Goal: Task Accomplishment & Management: Complete application form

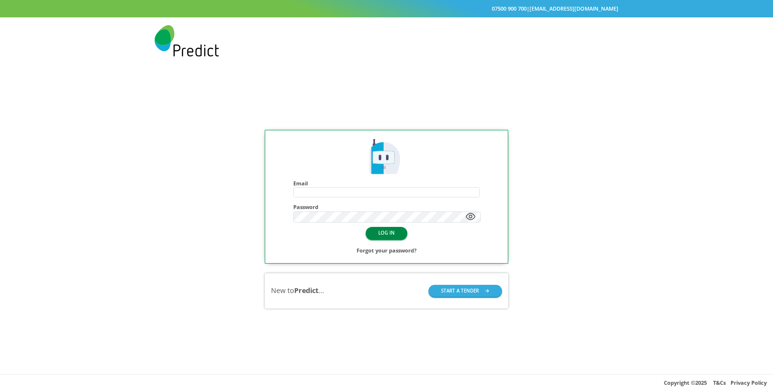
type input "**********"
click at [392, 230] on button "LOG IN" at bounding box center [387, 233] width 42 height 12
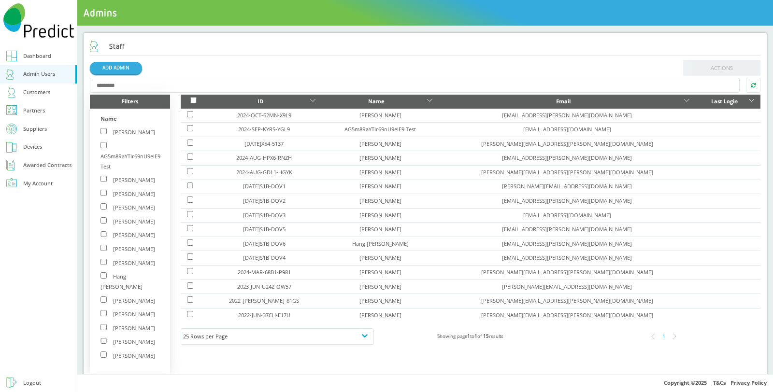
click at [35, 184] on div "My Account" at bounding box center [37, 184] width 29 height 10
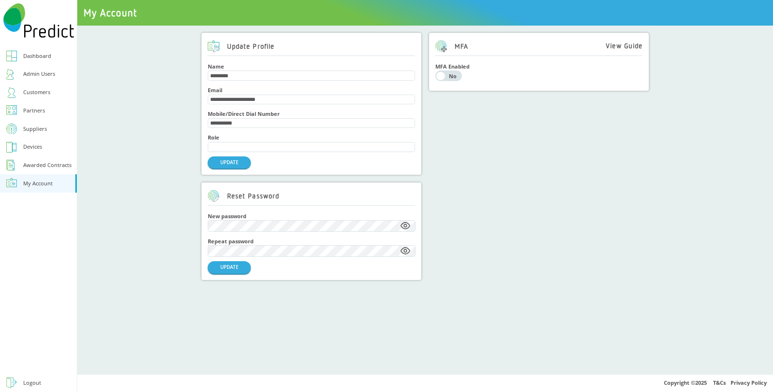
click at [43, 70] on div "Admin Users" at bounding box center [39, 74] width 32 height 10
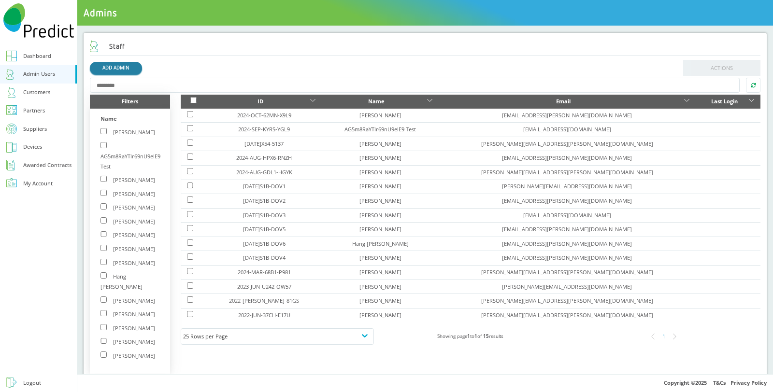
click at [103, 70] on link "ADD ADMIN" at bounding box center [116, 68] width 52 height 12
click at [29, 124] on div "Suppliers" at bounding box center [35, 129] width 24 height 10
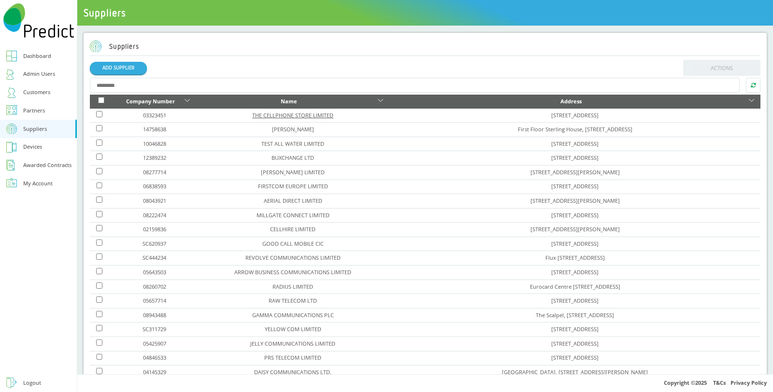
click at [281, 114] on link "THE CELLPHONE STORE LIMITED" at bounding box center [292, 115] width 81 height 7
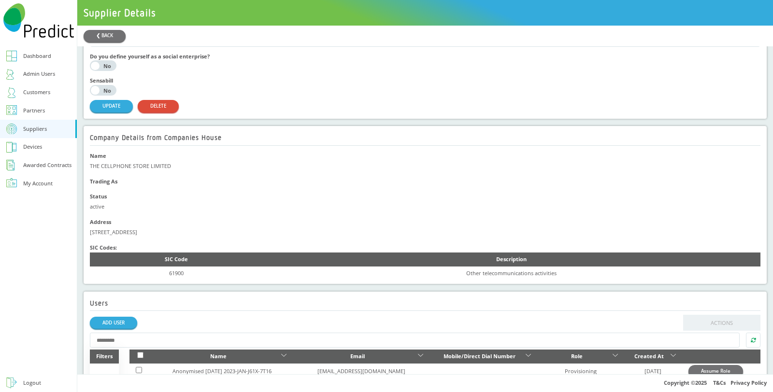
scroll to position [293, 0]
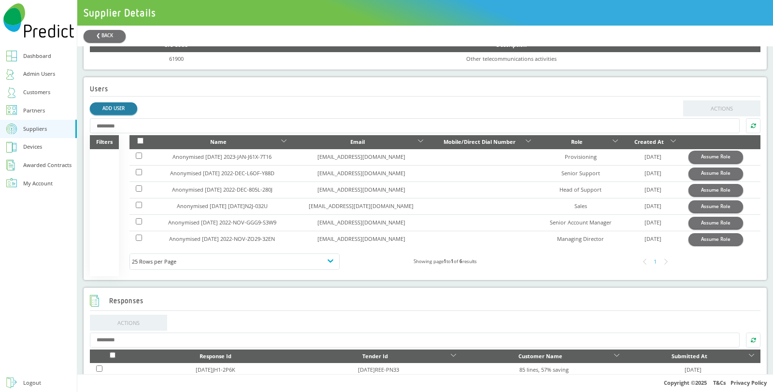
click at [124, 109] on link "ADD USER" at bounding box center [113, 108] width 47 height 12
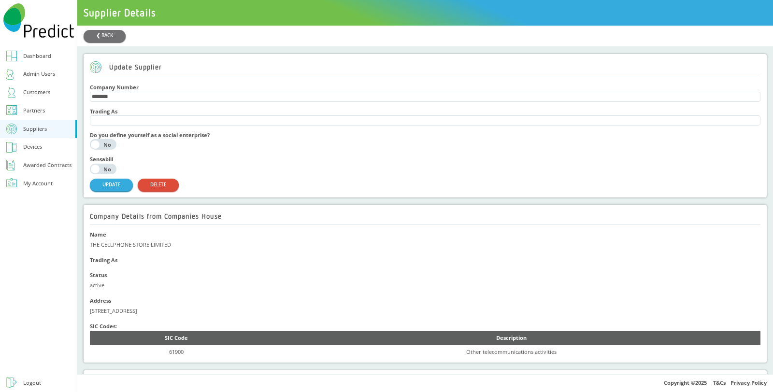
scroll to position [215, 0]
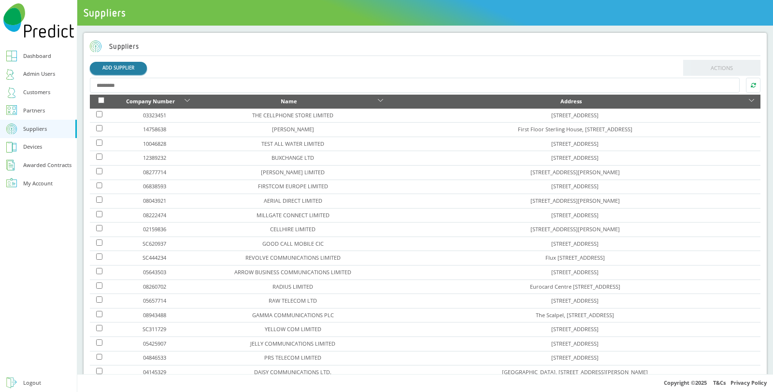
click at [122, 71] on link "ADD SUPPLIER" at bounding box center [118, 68] width 57 height 12
click at [166, 116] on link "03323451" at bounding box center [154, 115] width 23 height 7
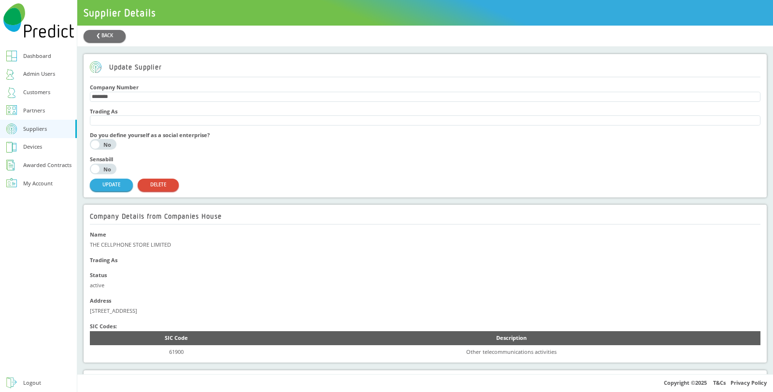
scroll to position [215, 0]
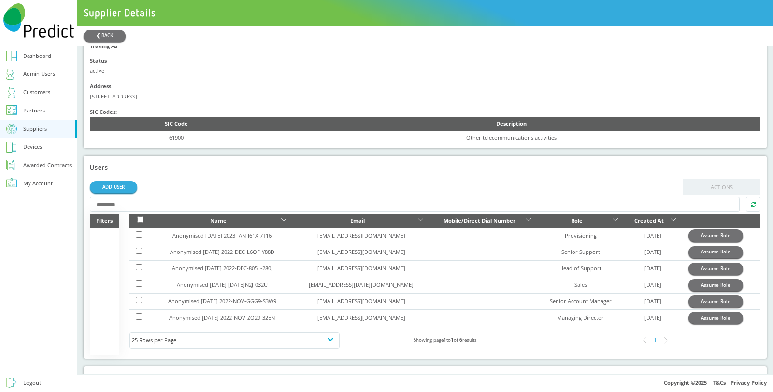
click at [36, 90] on div "Customers" at bounding box center [36, 92] width 27 height 10
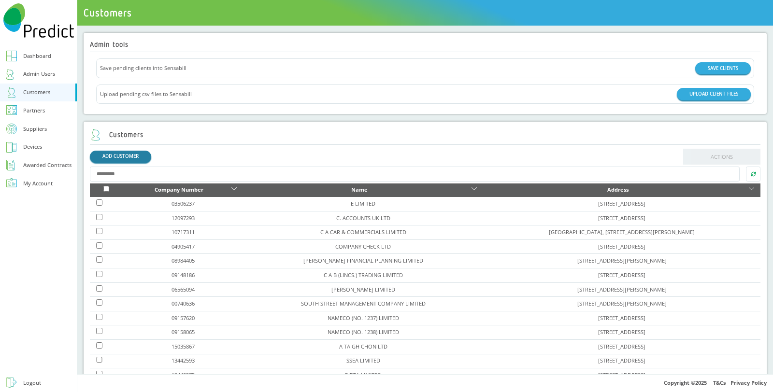
click at [133, 156] on link "ADD CUSTOMER" at bounding box center [120, 157] width 61 height 12
click at [351, 204] on link "E LIMITED" at bounding box center [363, 203] width 25 height 7
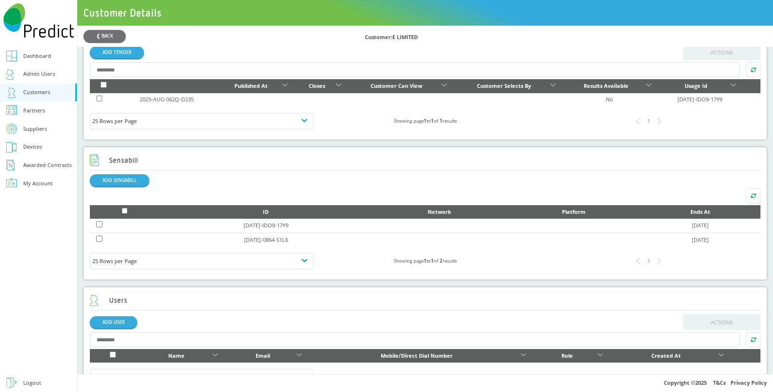
scroll to position [382, 0]
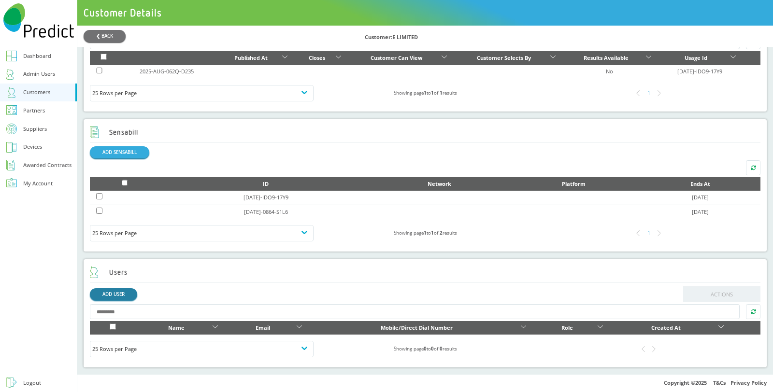
click at [125, 292] on link "ADD USER" at bounding box center [113, 294] width 47 height 12
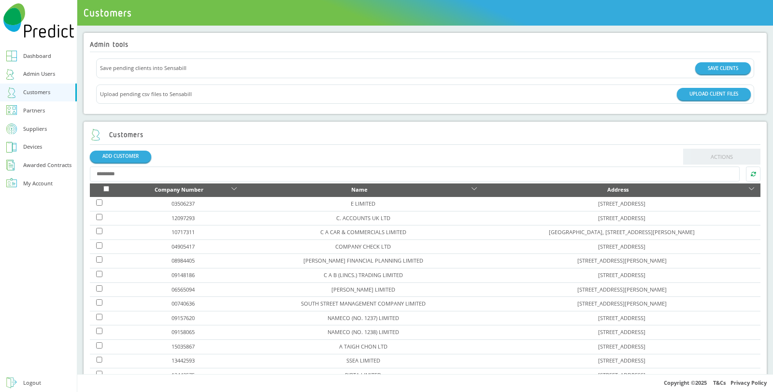
click at [33, 385] on div "Logout" at bounding box center [32, 383] width 18 height 10
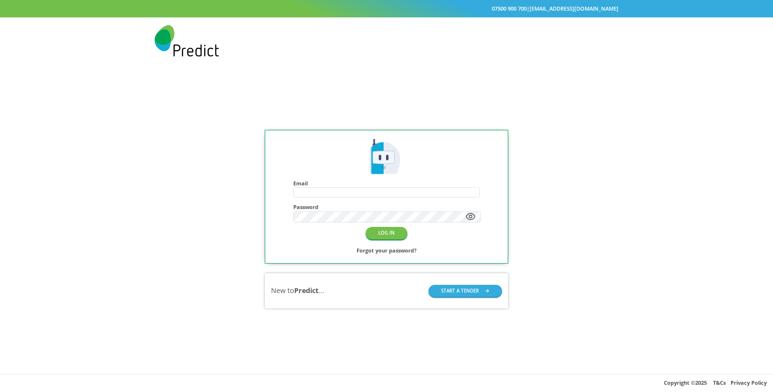
type input "**********"
click at [462, 293] on button "START A TENDER" at bounding box center [465, 291] width 73 height 12
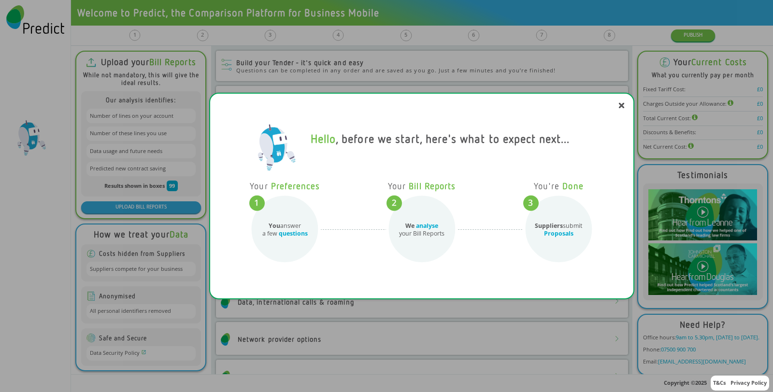
click at [624, 124] on div "Hello , before we start, here's what to expect next..." at bounding box center [421, 149] width 411 height 58
click at [623, 105] on icon at bounding box center [621, 105] width 4 height 4
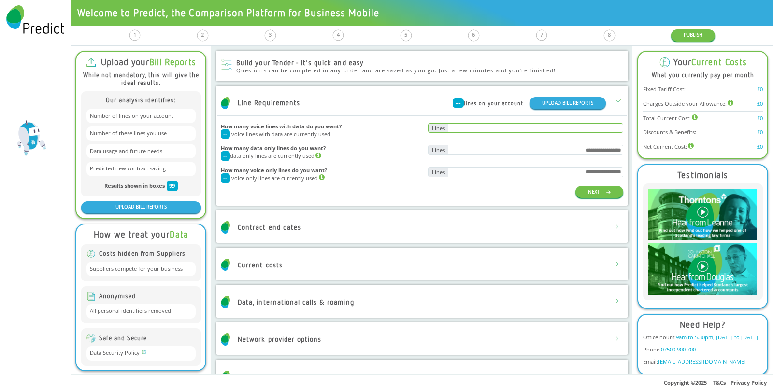
click at [467, 131] on input "text" at bounding box center [535, 128] width 174 height 9
type input "***"
click at [576, 189] on button "NEXT" at bounding box center [600, 192] width 48 height 12
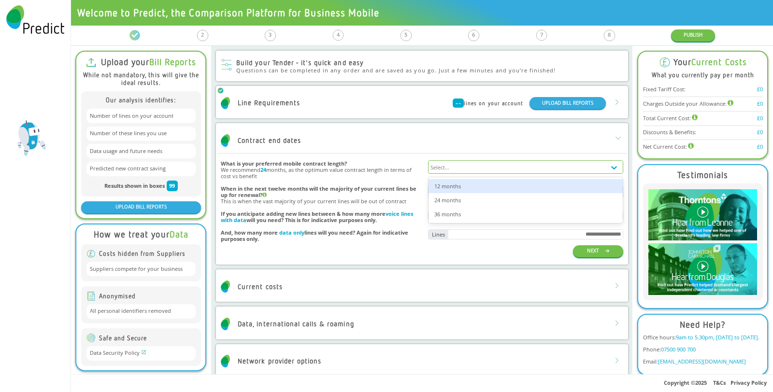
click at [513, 165] on div "Select..." at bounding box center [517, 167] width 177 height 13
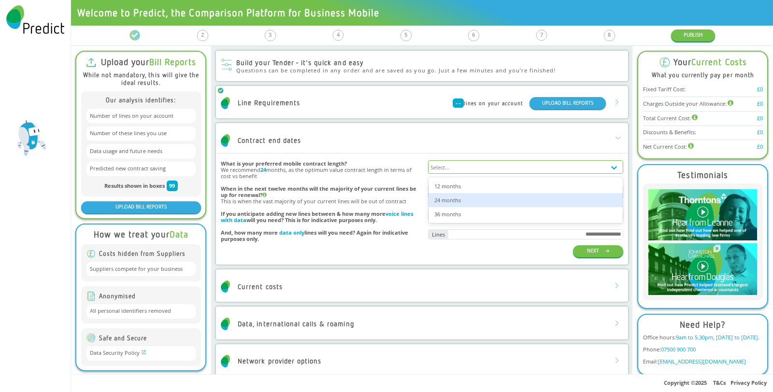
click at [492, 201] on div "24 months" at bounding box center [526, 200] width 194 height 14
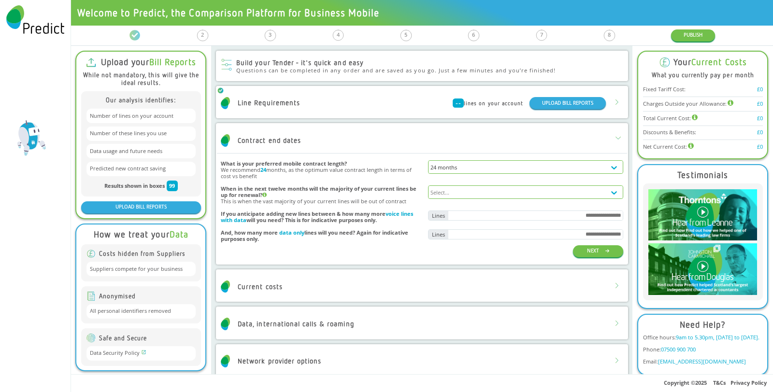
click at [520, 187] on div "Select..." at bounding box center [517, 192] width 177 height 13
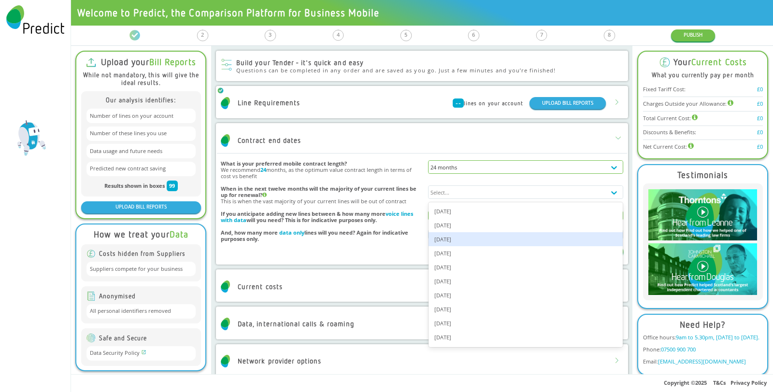
click at [497, 236] on div "[DATE]" at bounding box center [526, 239] width 194 height 14
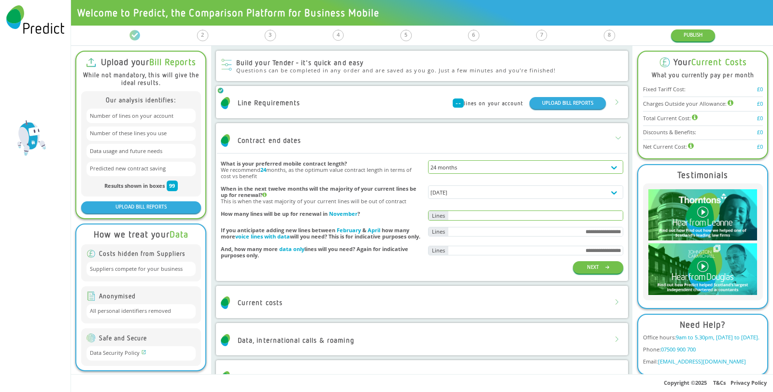
click at [526, 217] on input "text" at bounding box center [535, 215] width 174 height 9
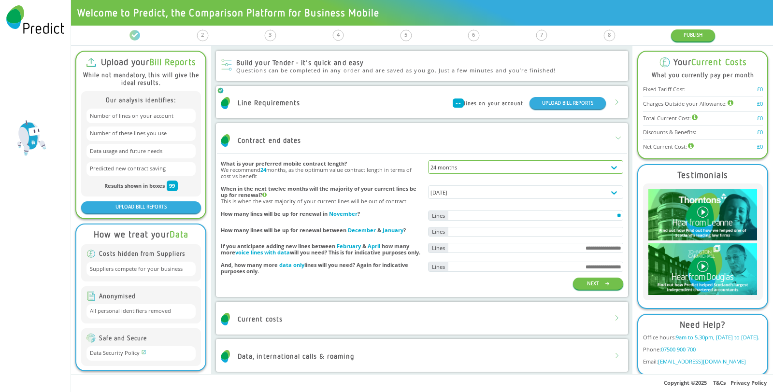
type input "**"
click at [561, 227] on div "How many lines will be up for renewal between December & January ?" at bounding box center [422, 232] width 403 height 16
click at [559, 232] on input "text" at bounding box center [535, 232] width 174 height 9
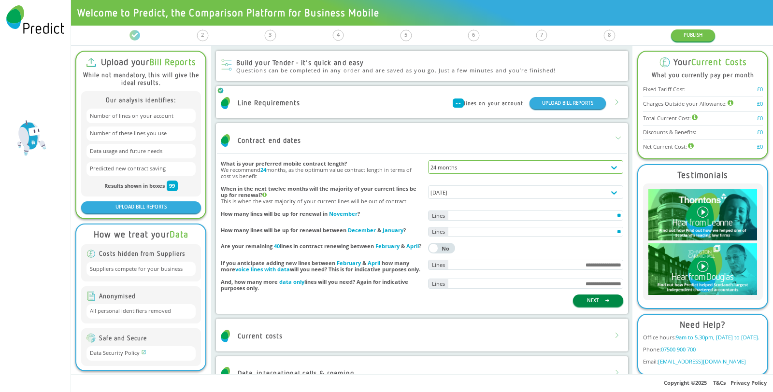
type input "**"
click at [593, 307] on button "NEXT" at bounding box center [598, 301] width 50 height 12
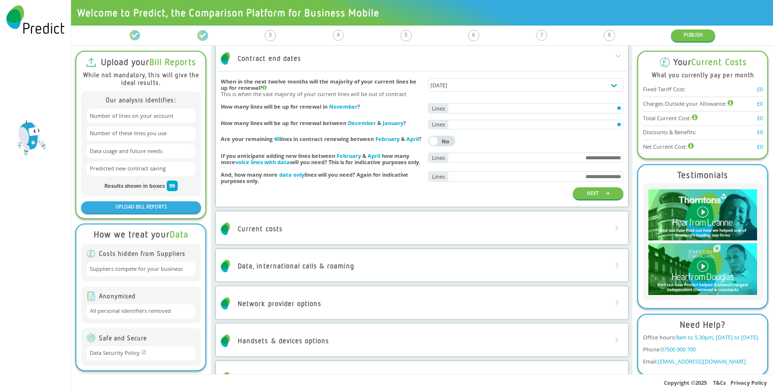
scroll to position [101, 0]
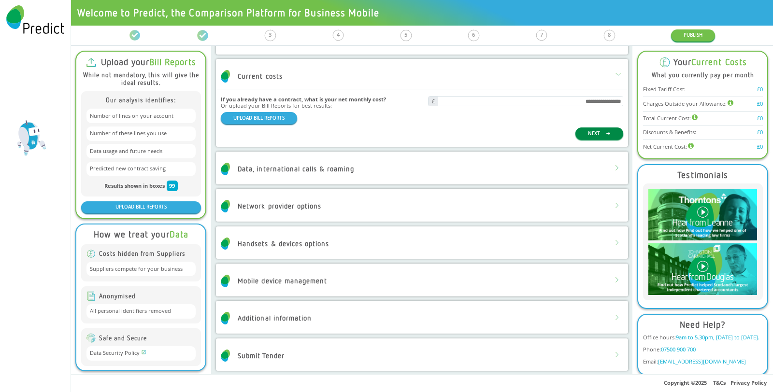
click at [588, 132] on button "NEXT" at bounding box center [600, 134] width 48 height 12
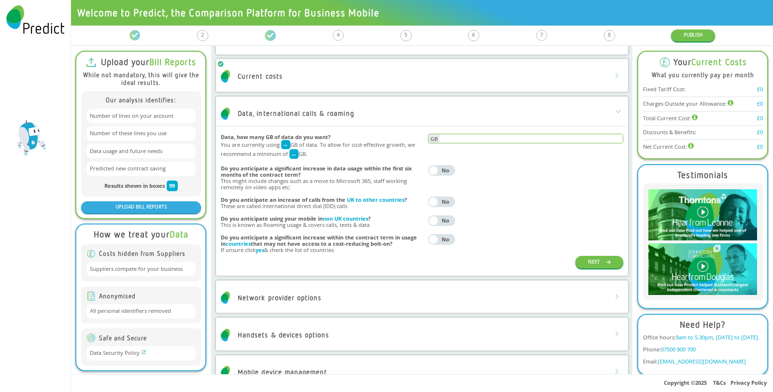
click at [545, 137] on input "text" at bounding box center [531, 138] width 183 height 9
type input "*"
click at [586, 261] on button "NEXT" at bounding box center [600, 262] width 48 height 12
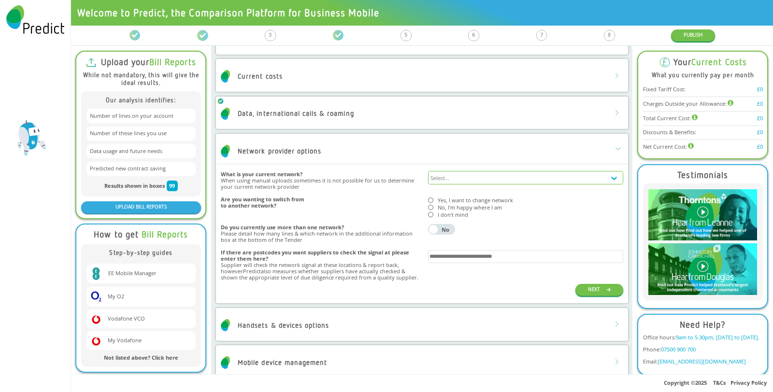
click at [464, 174] on div "Select..." at bounding box center [517, 178] width 177 height 13
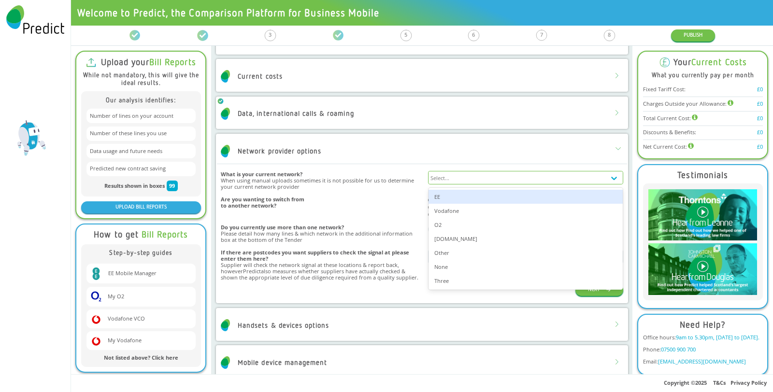
click at [459, 196] on div "EE" at bounding box center [526, 197] width 194 height 14
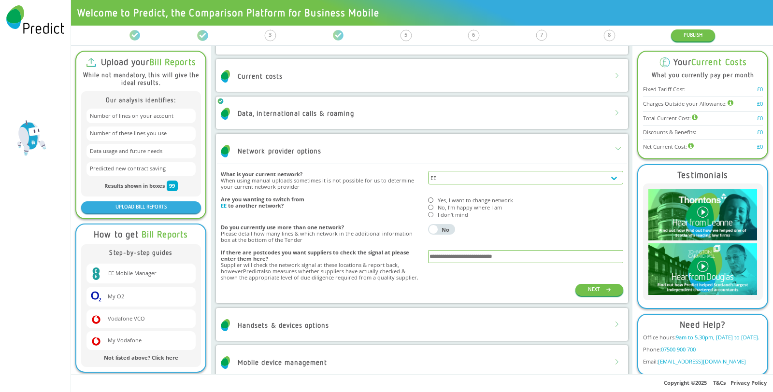
click at [513, 259] on input "text" at bounding box center [526, 257] width 192 height 10
type input "**"
drag, startPoint x: 437, startPoint y: 253, endPoint x: 411, endPoint y: 257, distance: 26.4
click at [411, 257] on div "If there are postcodes you want suppliers to check the signal at please enter t…" at bounding box center [422, 265] width 403 height 38
click at [597, 294] on button "NEXT" at bounding box center [600, 290] width 48 height 12
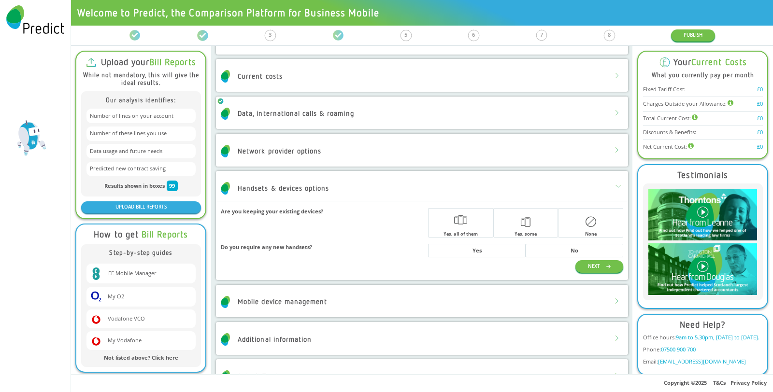
click at [586, 220] on icon "button" at bounding box center [591, 222] width 11 height 27
click at [577, 243] on div "Do you require any new handsets? Yes No" at bounding box center [422, 251] width 403 height 20
click at [577, 250] on button "No" at bounding box center [575, 251] width 98 height 14
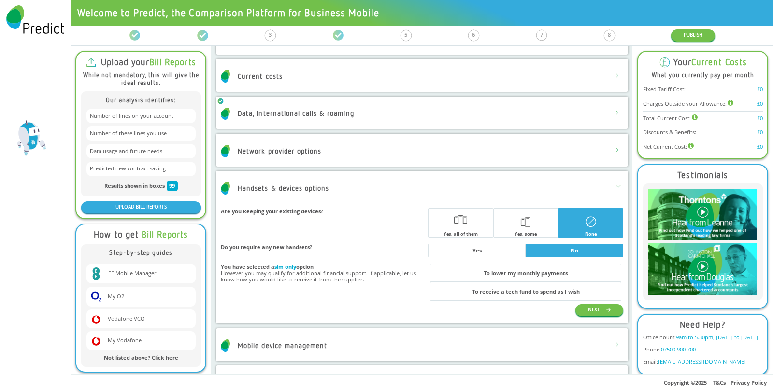
click at [563, 268] on button "To lower my monthly payments" at bounding box center [525, 273] width 191 height 19
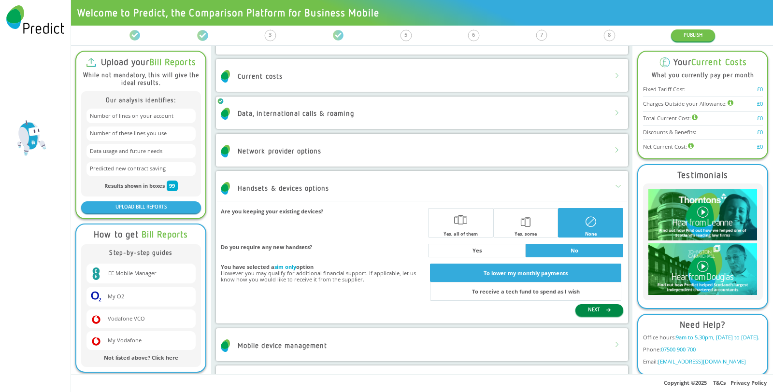
click at [581, 305] on button "NEXT" at bounding box center [600, 310] width 48 height 12
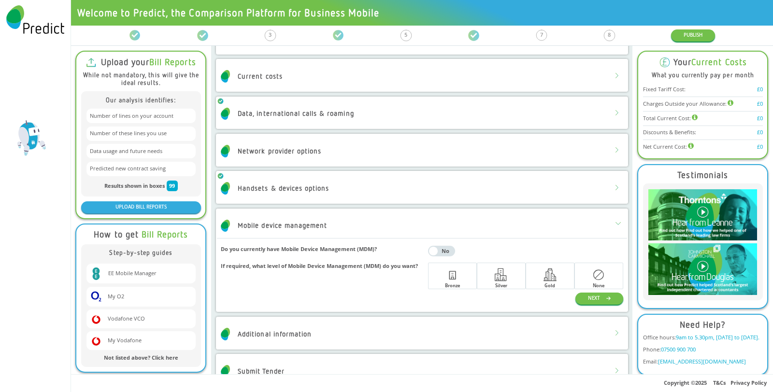
click at [581, 274] on div "button" at bounding box center [599, 275] width 48 height 24
click at [439, 251] on div "No" at bounding box center [446, 250] width 14 height 5
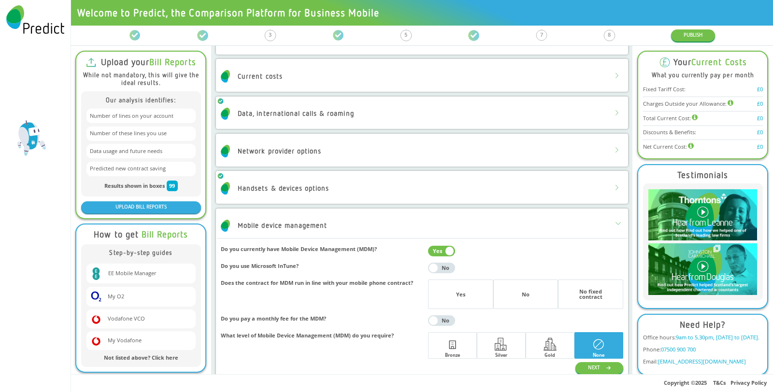
click at [434, 246] on button "Yes No" at bounding box center [441, 251] width 27 height 11
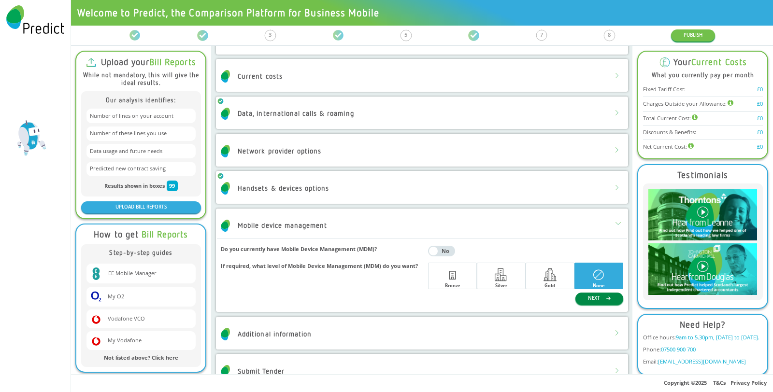
click at [582, 299] on button "NEXT" at bounding box center [600, 299] width 48 height 12
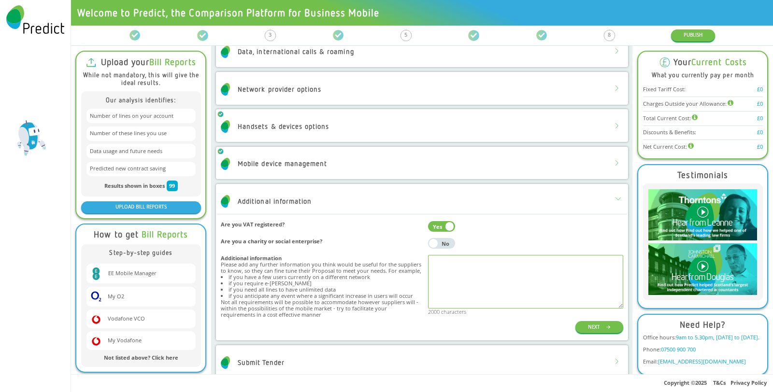
scroll to position [175, 0]
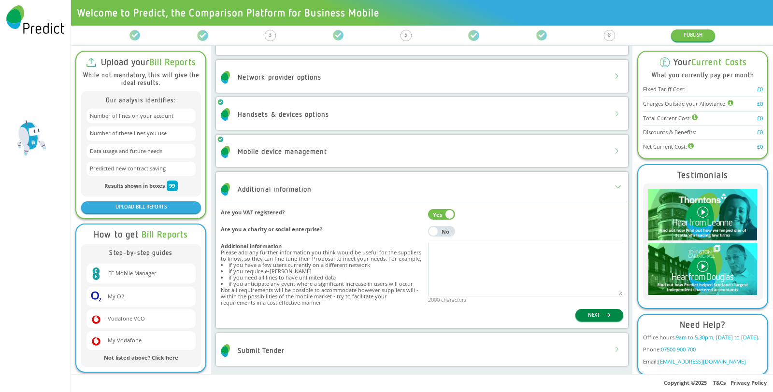
click at [588, 316] on button "NEXT" at bounding box center [600, 315] width 48 height 12
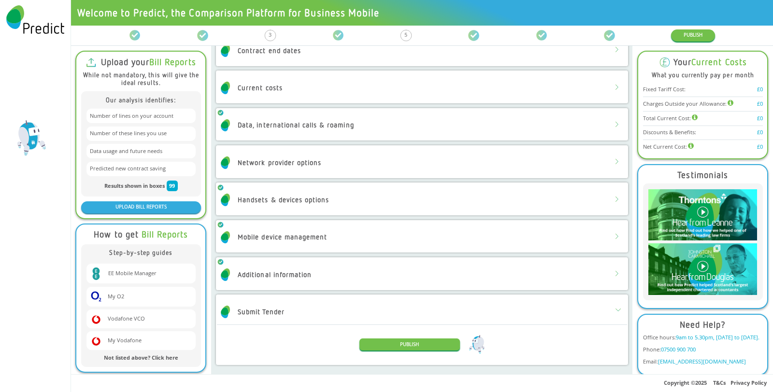
scroll to position [89, 0]
click at [433, 340] on button "PUBLISH" at bounding box center [410, 345] width 101 height 12
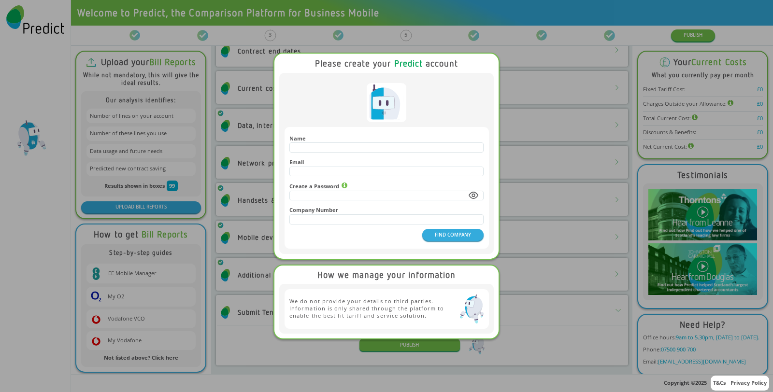
click at [547, 331] on div "Please create your Predict account Name Email Create a Password Company Number …" at bounding box center [386, 196] width 773 height 392
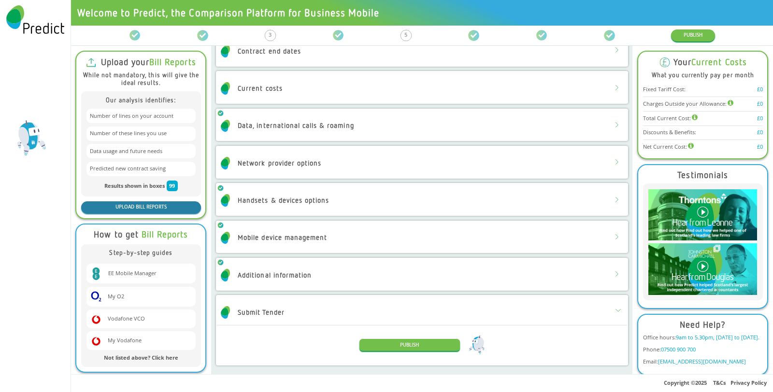
click at [174, 201] on button "UPLOAD BILL REPORTS" at bounding box center [141, 207] width 120 height 12
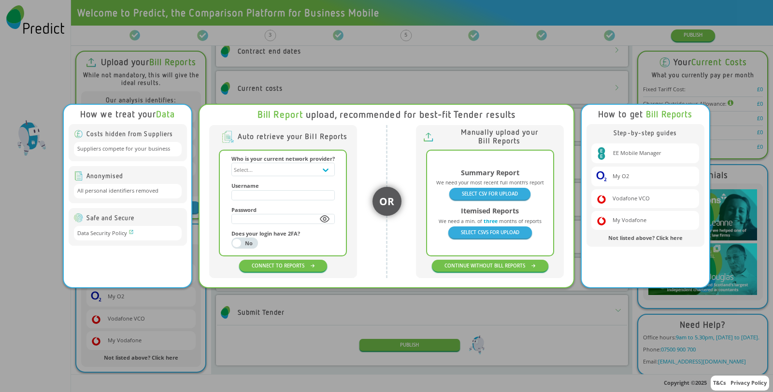
click at [521, 333] on div "How we treat your Data Costs hidden from Suppliers Suppliers compete for your b…" at bounding box center [386, 196] width 773 height 392
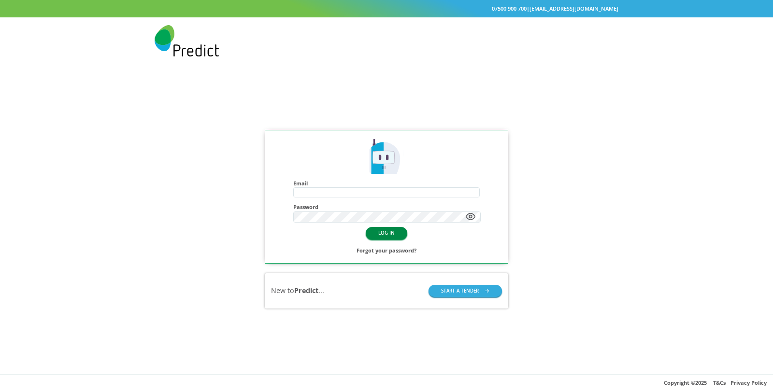
type input "**********"
click at [376, 229] on button "LOG IN" at bounding box center [387, 233] width 42 height 12
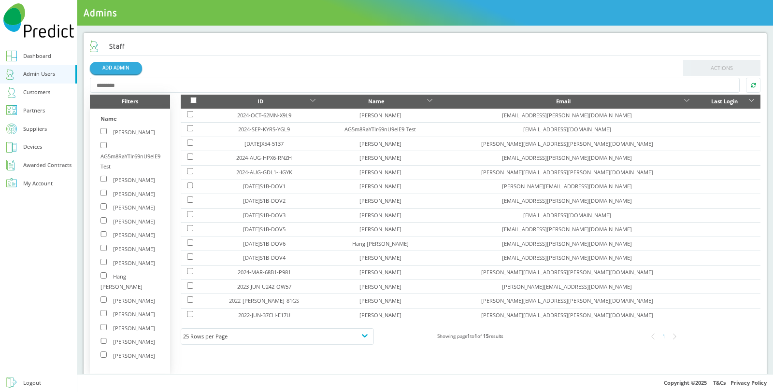
click at [41, 92] on div "Customers" at bounding box center [36, 92] width 27 height 10
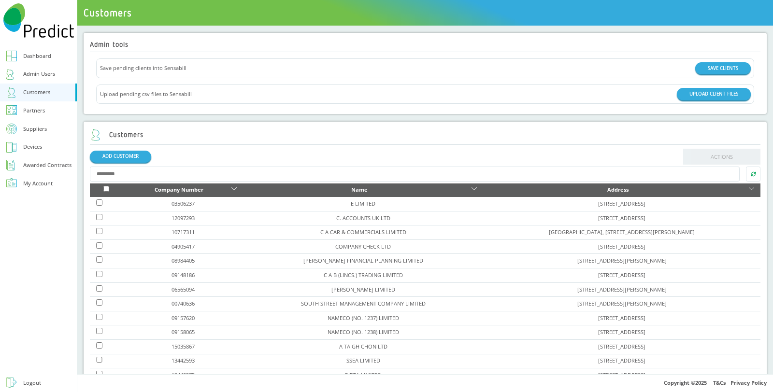
click at [39, 127] on div "Suppliers" at bounding box center [35, 129] width 24 height 10
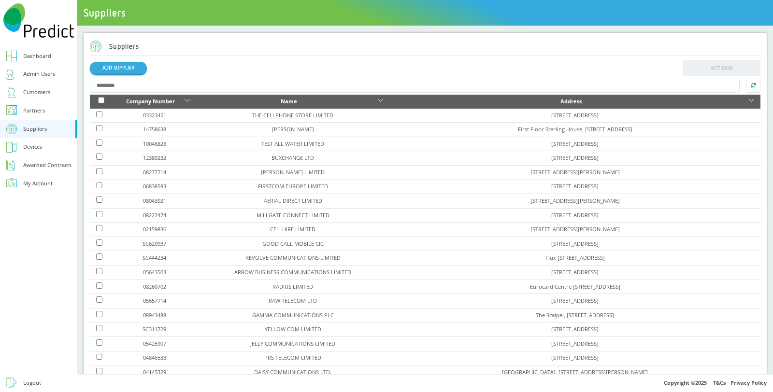
click at [264, 115] on link "THE CELLPHONE STORE LIMITED" at bounding box center [292, 115] width 81 height 7
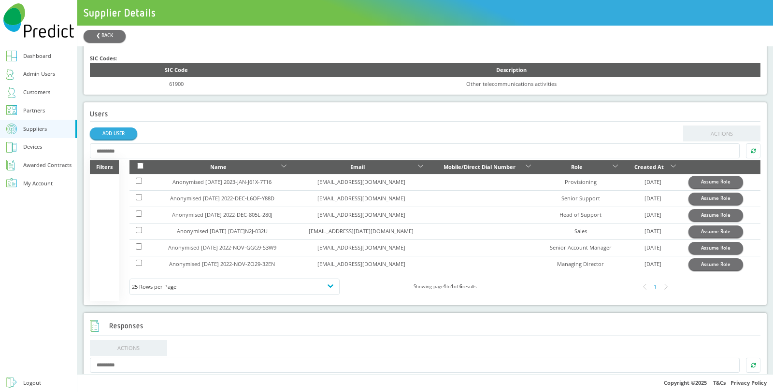
scroll to position [268, 0]
click at [116, 136] on link "ADD USER" at bounding box center [113, 134] width 47 height 12
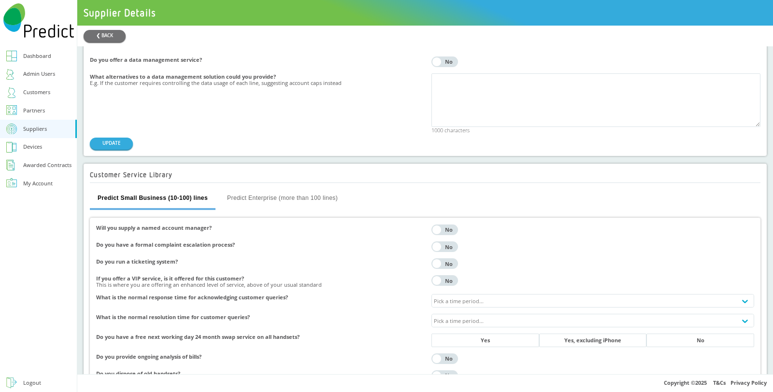
scroll to position [1958, 0]
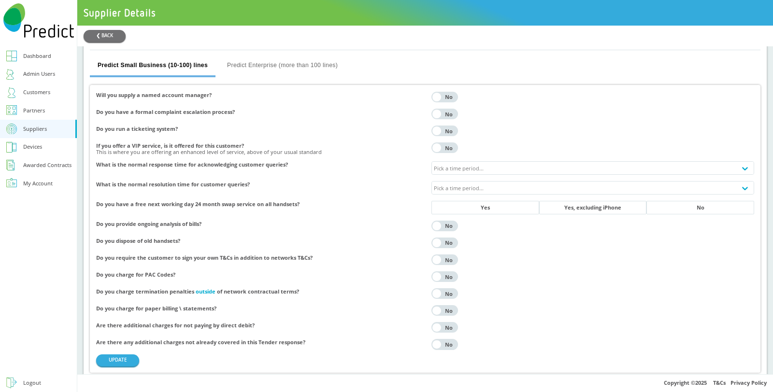
click at [42, 126] on div "Suppliers" at bounding box center [35, 129] width 24 height 10
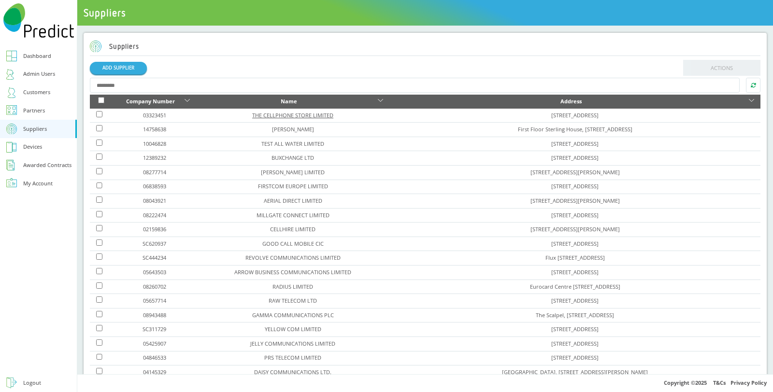
click at [295, 115] on link "THE CELLPHONE STORE LIMITED" at bounding box center [292, 115] width 81 height 7
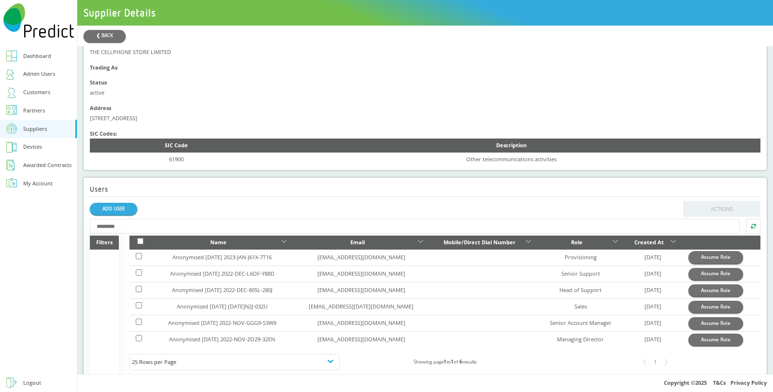
scroll to position [215, 0]
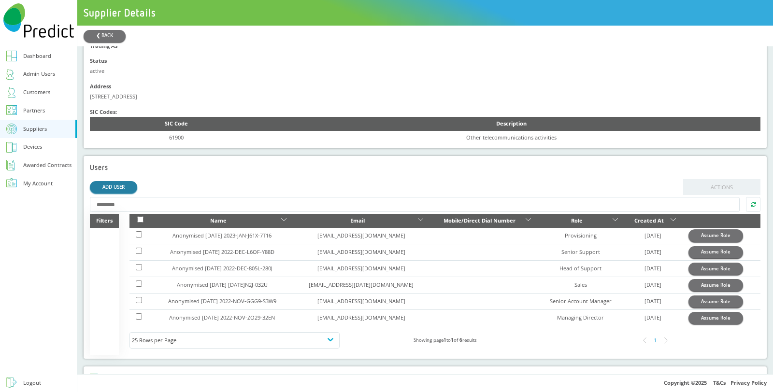
click at [102, 185] on link "ADD USER" at bounding box center [113, 187] width 47 height 12
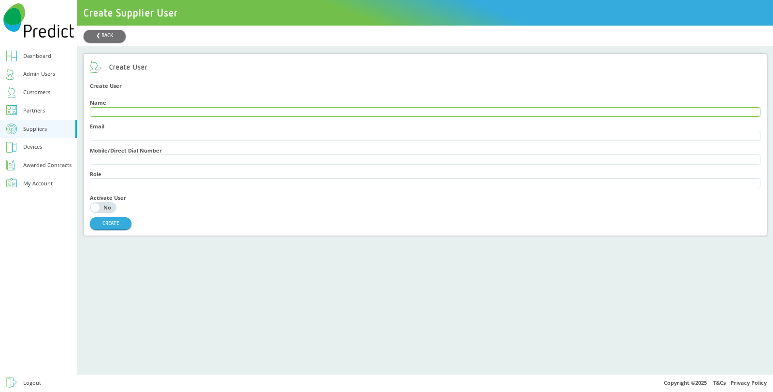
click at [144, 112] on input "text" at bounding box center [425, 112] width 670 height 9
type input "***"
click at [128, 137] on input "text" at bounding box center [425, 135] width 670 height 9
type input "*"
type input "**********"
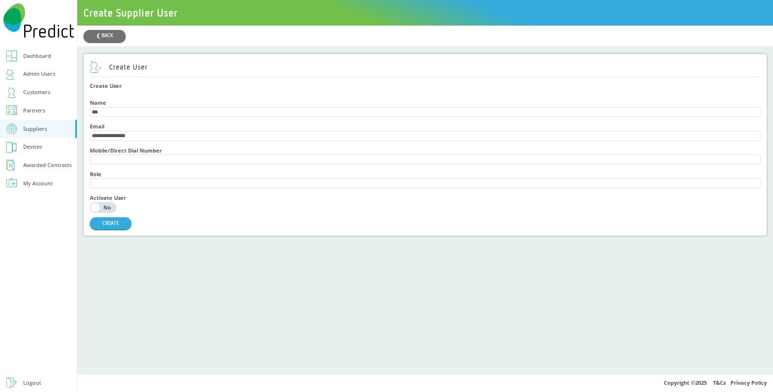
drag, startPoint x: 176, startPoint y: 205, endPoint x: 152, endPoint y: 201, distance: 25.1
click at [177, 206] on div "Yes No" at bounding box center [425, 207] width 671 height 11
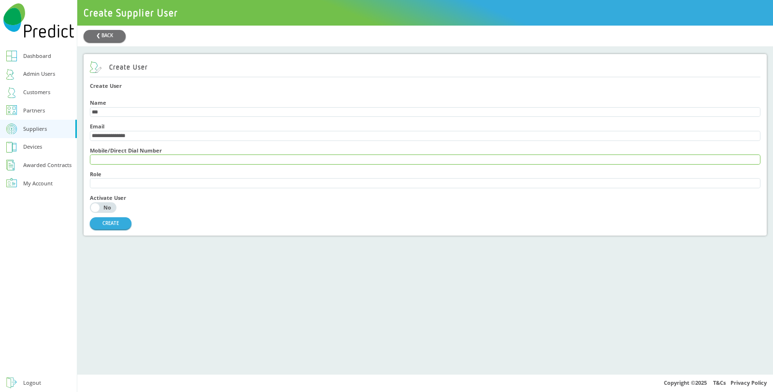
click at [139, 159] on input "text" at bounding box center [425, 159] width 670 height 9
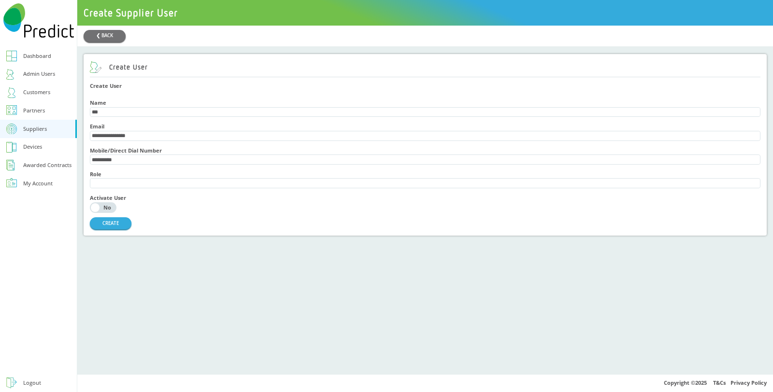
type input "**********"
click at [175, 213] on div "Yes No" at bounding box center [425, 207] width 671 height 11
click at [102, 210] on div "No" at bounding box center [108, 207] width 14 height 5
click at [114, 229] on button "CREATE" at bounding box center [111, 223] width 42 height 12
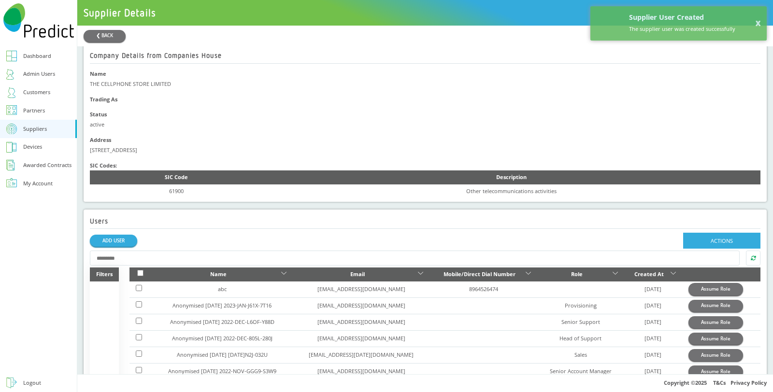
scroll to position [268, 0]
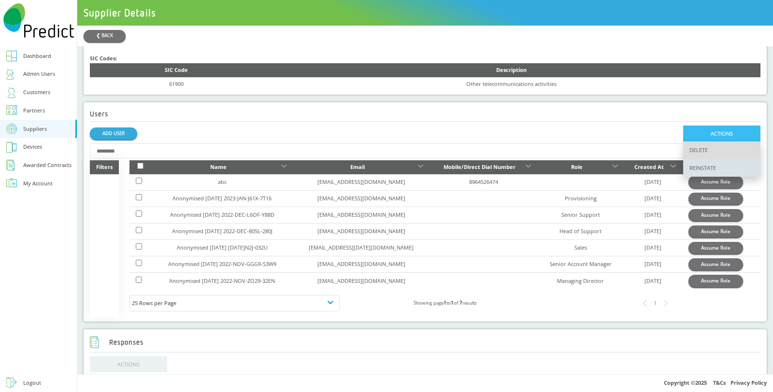
click at [706, 149] on span "DELETE" at bounding box center [721, 150] width 77 height 17
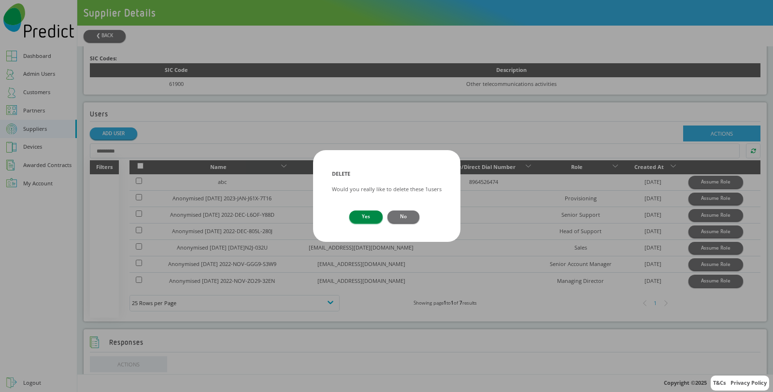
click at [362, 216] on button "Yes" at bounding box center [365, 217] width 33 height 12
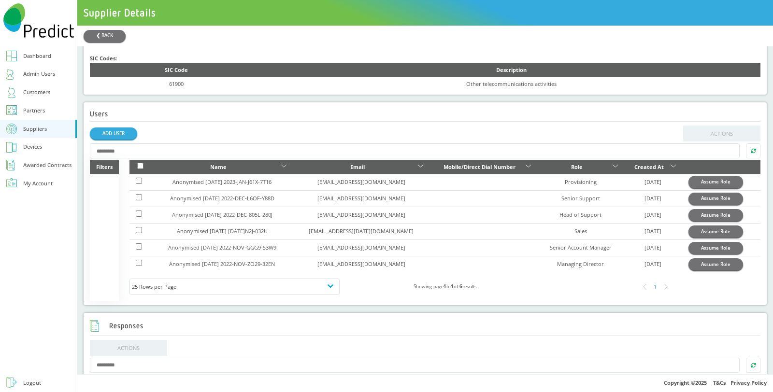
click at [41, 92] on div "Customers" at bounding box center [36, 92] width 27 height 10
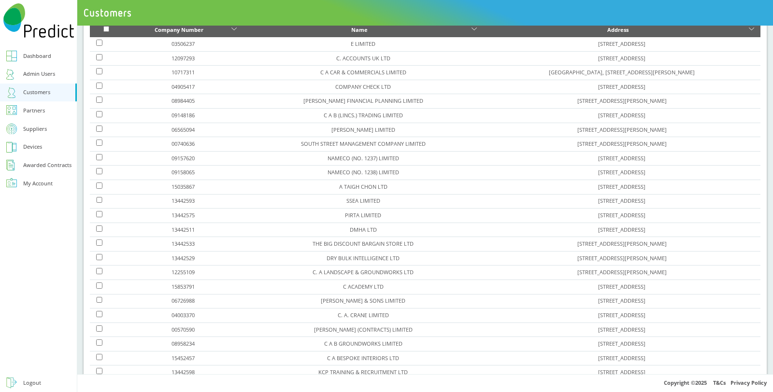
scroll to position [106, 0]
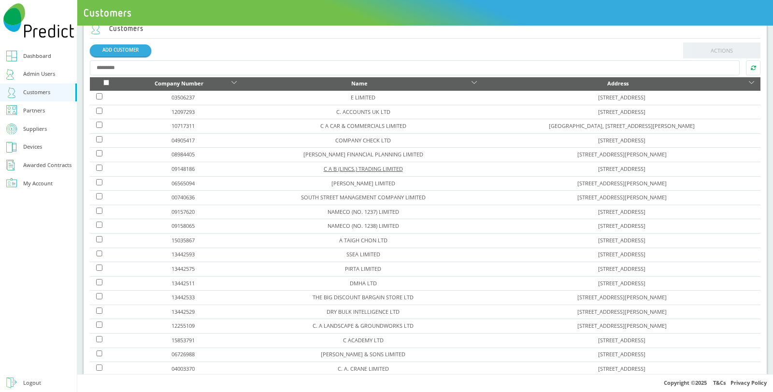
click at [328, 165] on link "C A B (LINCS.) TRADING LIMITED" at bounding box center [363, 168] width 79 height 7
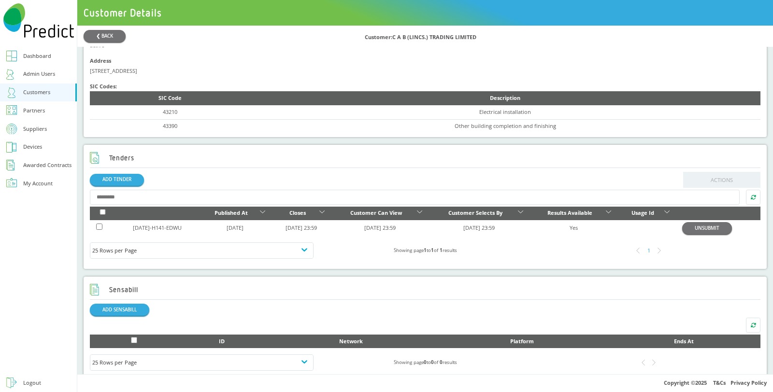
scroll to position [267, 0]
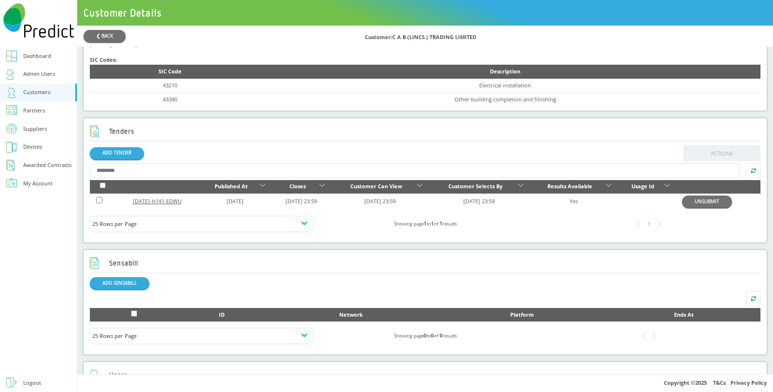
click at [173, 201] on link "2025-JUL-H141-EDWU" at bounding box center [157, 201] width 49 height 7
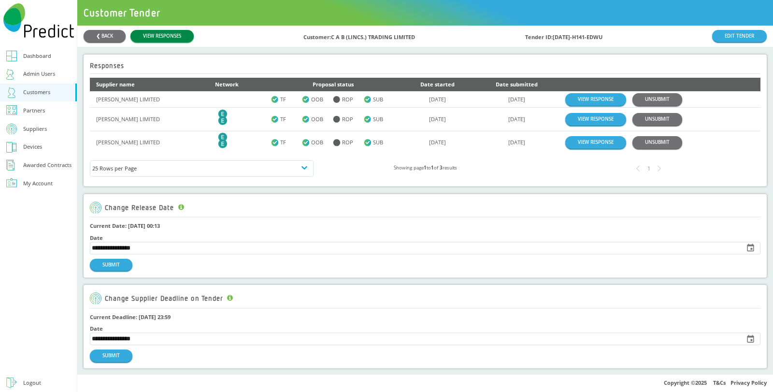
click at [176, 38] on link "VIEW RESPONSES" at bounding box center [161, 36] width 63 height 12
